Goal: Information Seeking & Learning: Learn about a topic

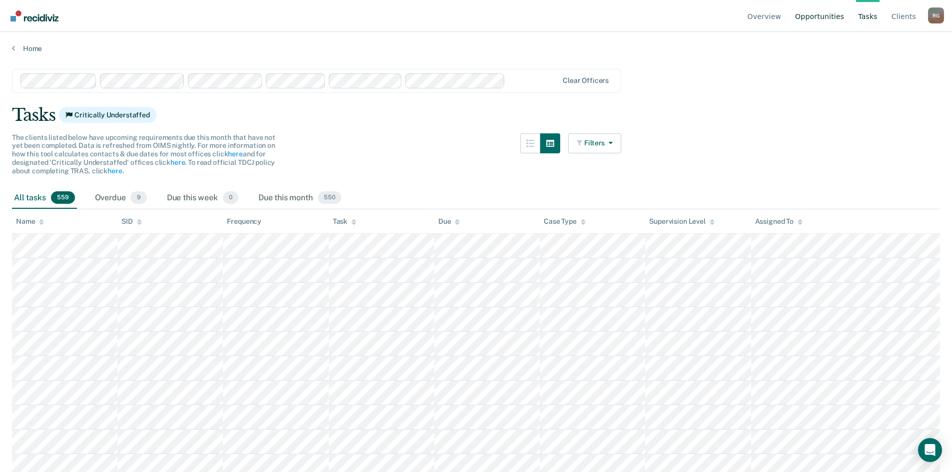
click at [839, 21] on link "Opportunities" at bounding box center [819, 16] width 53 height 32
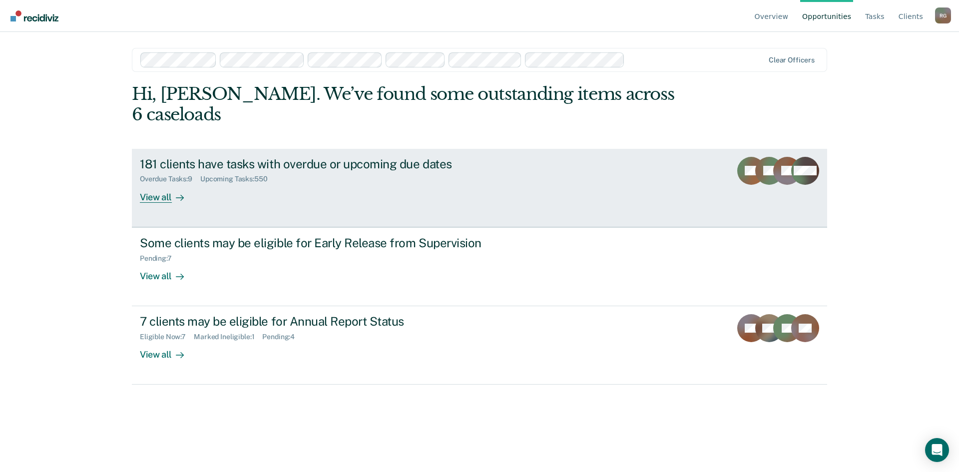
click at [295, 164] on div "181 clients have tasks with overdue or upcoming due dates Overdue Tasks : 9 Upc…" at bounding box center [327, 180] width 375 height 46
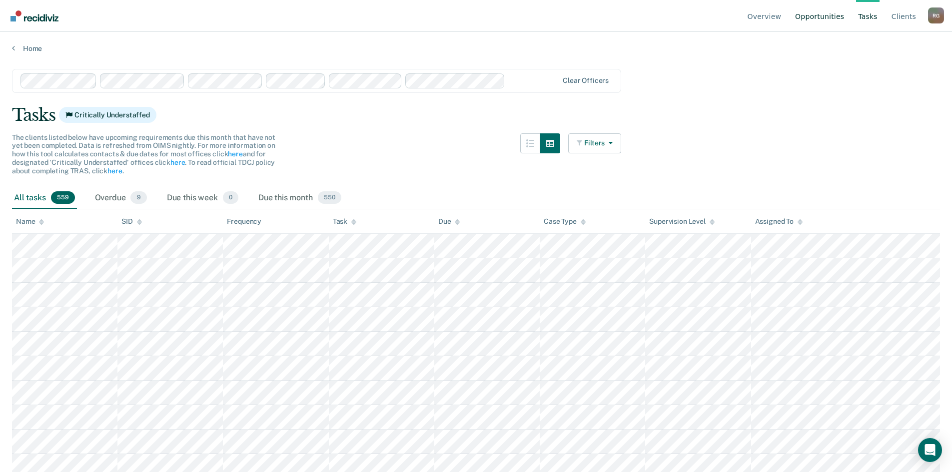
click at [828, 19] on link "Opportunities" at bounding box center [819, 16] width 53 height 32
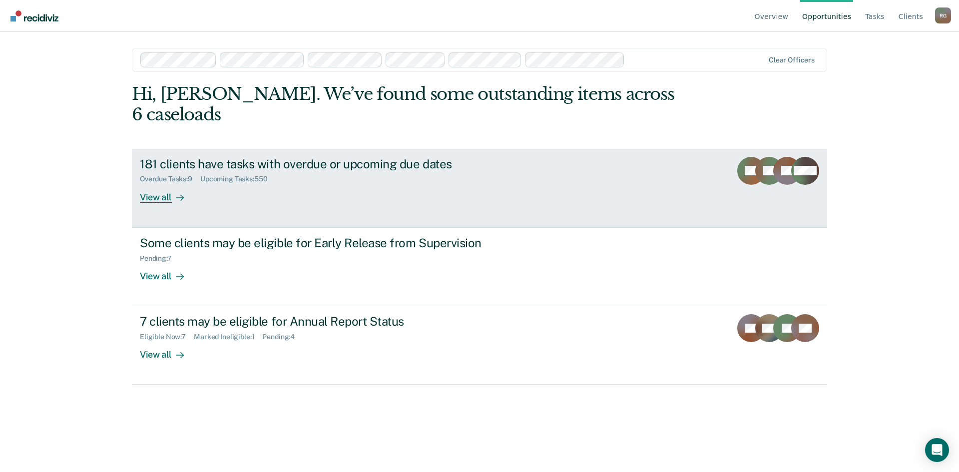
click at [317, 196] on link "181 clients have tasks with overdue or upcoming due dates Overdue Tasks : 9 Upc…" at bounding box center [479, 188] width 695 height 78
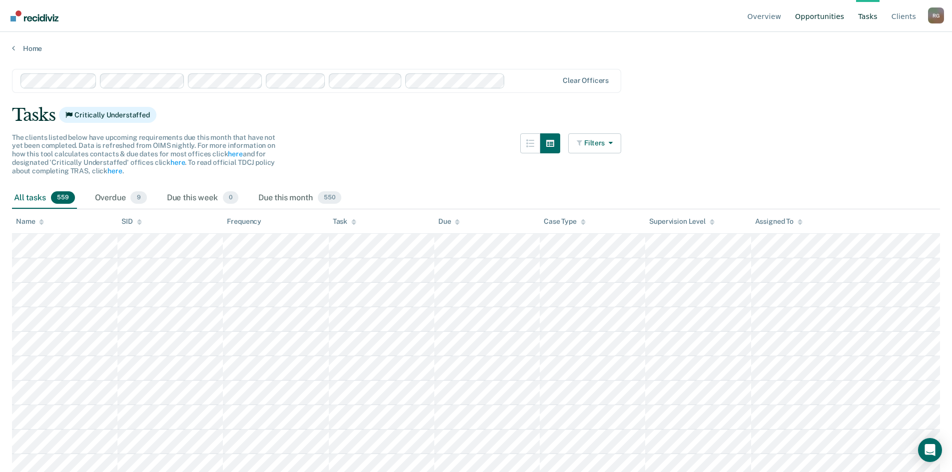
click at [827, 13] on link "Opportunities" at bounding box center [819, 16] width 53 height 32
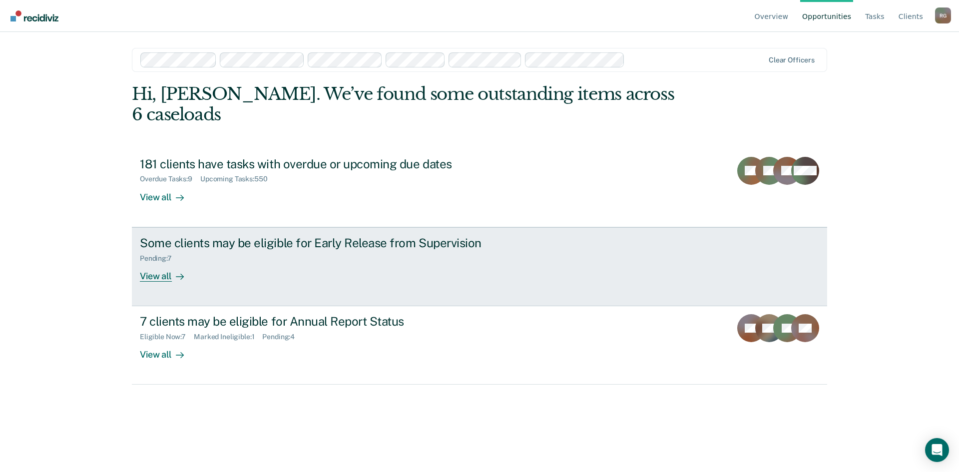
click at [286, 261] on div "Some clients may be eligible for Early Release from Supervision Pending : 7 Vie…" at bounding box center [327, 259] width 375 height 46
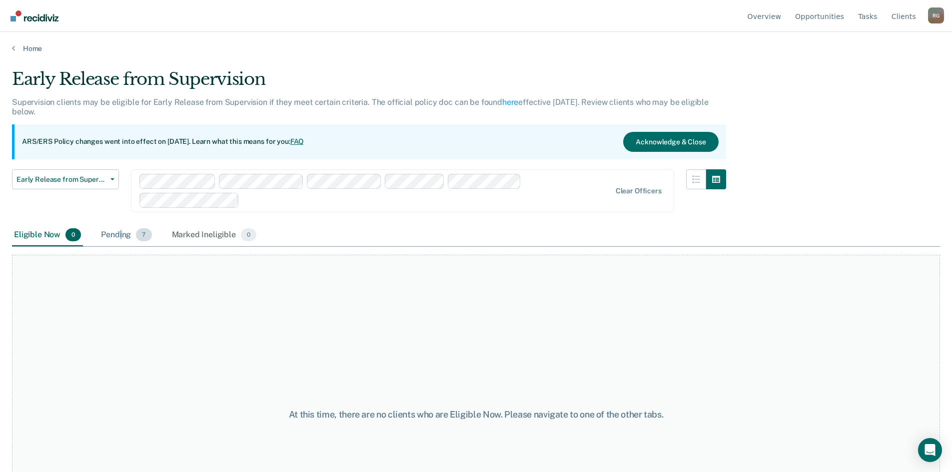
click at [120, 239] on div "Pending 7" at bounding box center [126, 235] width 54 height 22
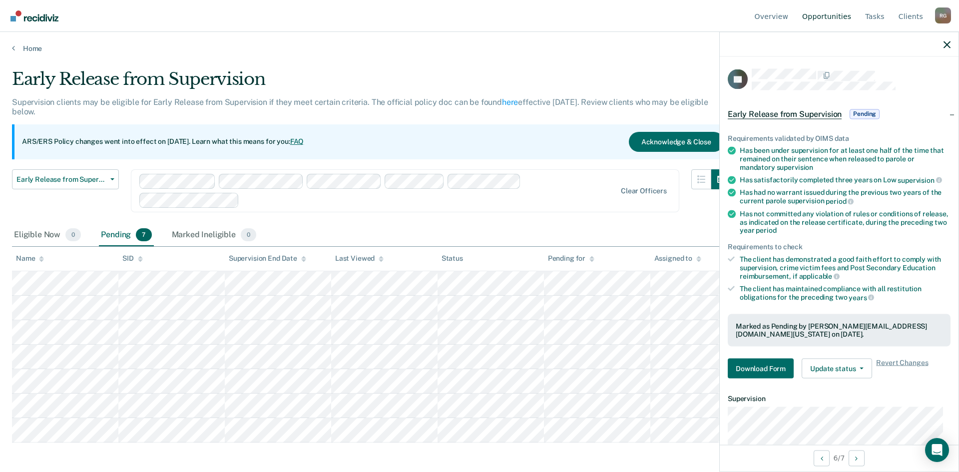
click at [829, 17] on link "Opportunities" at bounding box center [826, 16] width 53 height 32
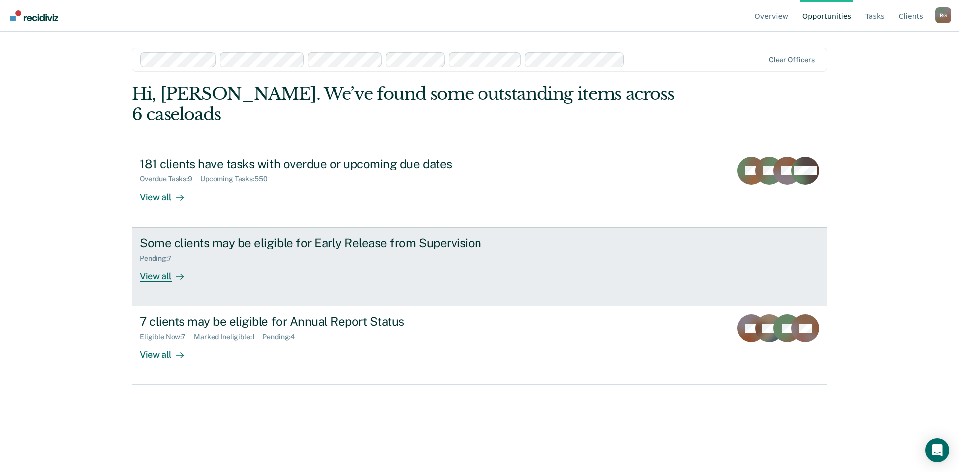
click at [646, 285] on link "Some clients may be eligible for Early Release from Supervision Pending : 7 Vie…" at bounding box center [479, 266] width 695 height 79
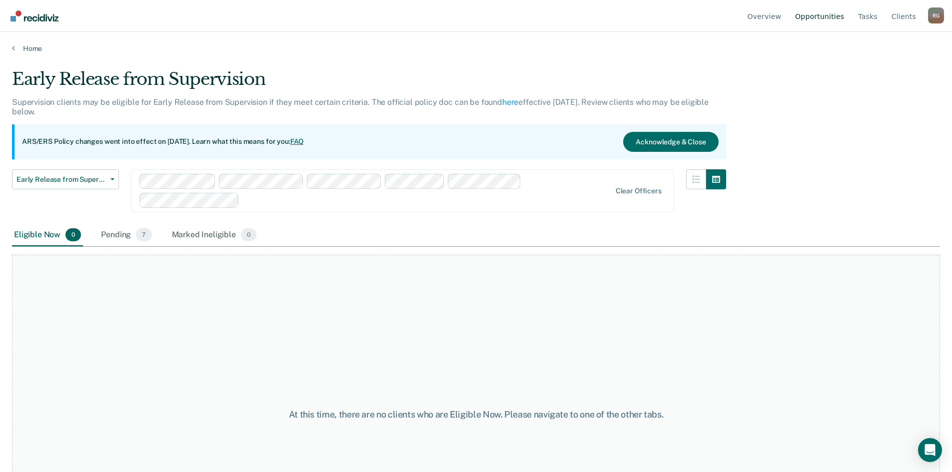
click at [809, 17] on link "Opportunities" at bounding box center [819, 16] width 53 height 32
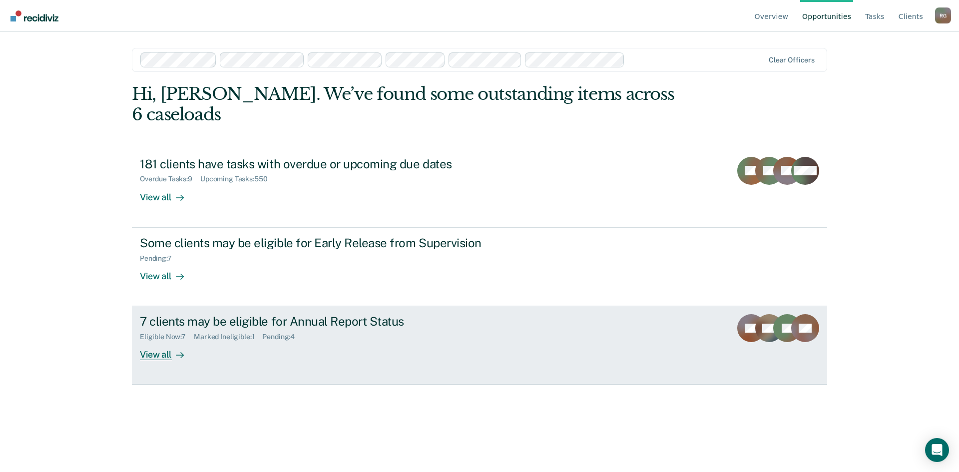
click at [359, 314] on div "7 clients may be eligible for Annual Report Status" at bounding box center [315, 321] width 351 height 14
